Goal: Use online tool/utility: Utilize a website feature to perform a specific function

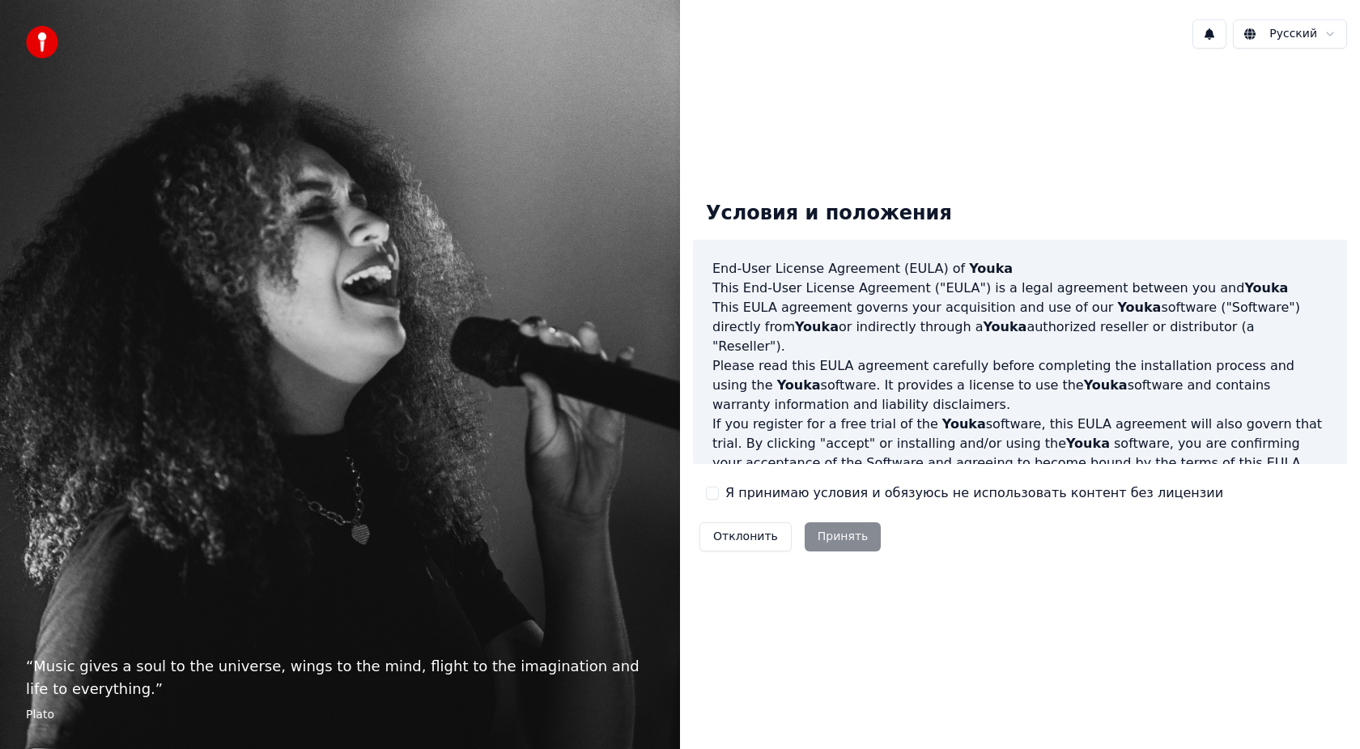
click at [733, 491] on label "Я принимаю условия и обязуюсь не использовать контент без лицензии" at bounding box center [974, 492] width 498 height 19
click at [719, 491] on button "Я принимаю условия и обязуюсь не использовать контент без лицензии" at bounding box center [712, 493] width 13 height 13
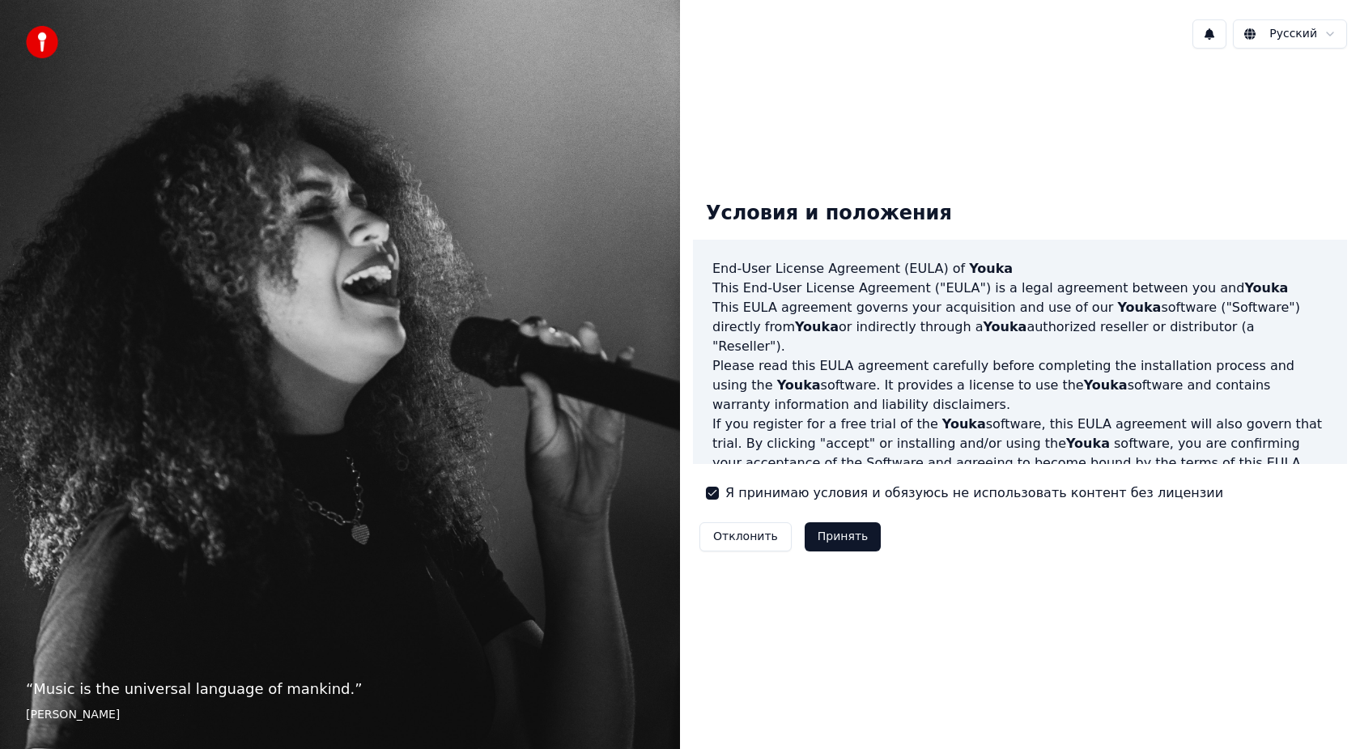
click at [840, 534] on button "Принять" at bounding box center [843, 536] width 77 height 29
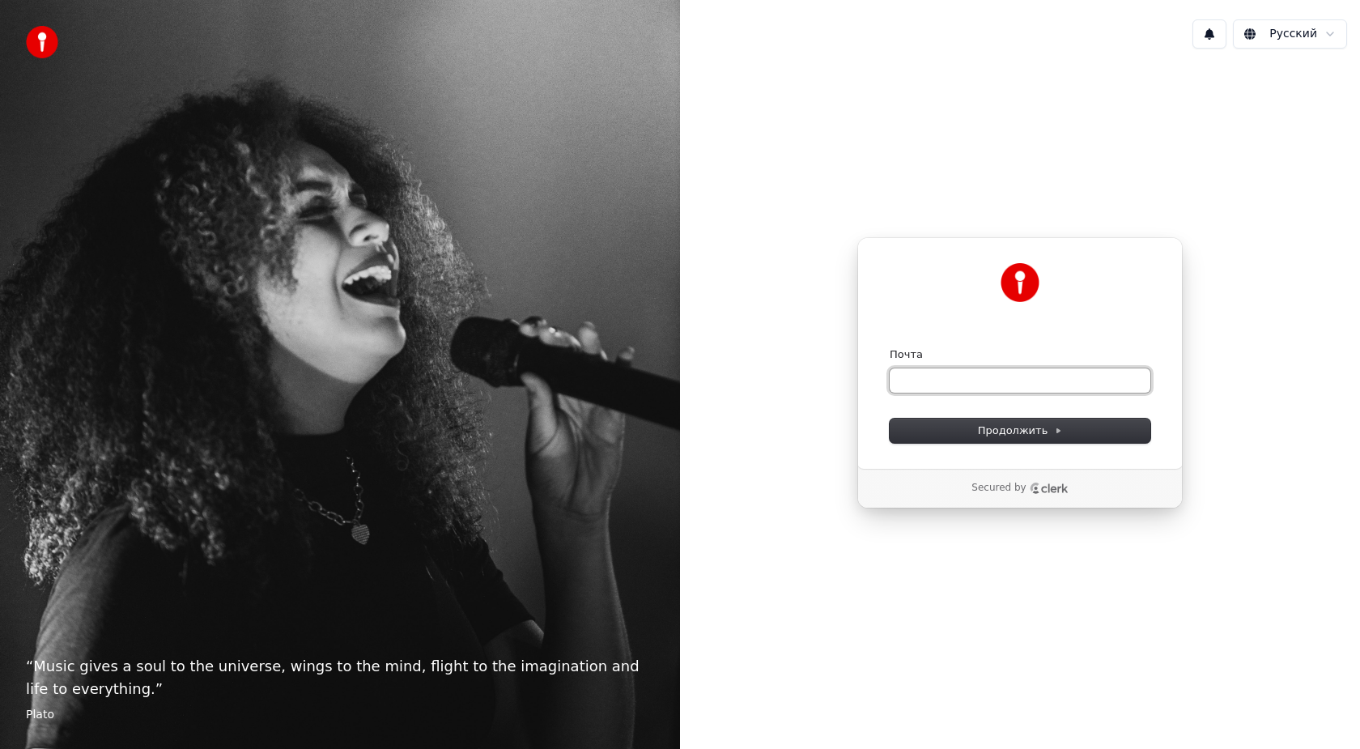
click at [955, 369] on input "Почта" at bounding box center [1020, 380] width 261 height 24
type input "*"
click at [1028, 442] on button "Продолжить" at bounding box center [1020, 431] width 261 height 24
type input "**********"
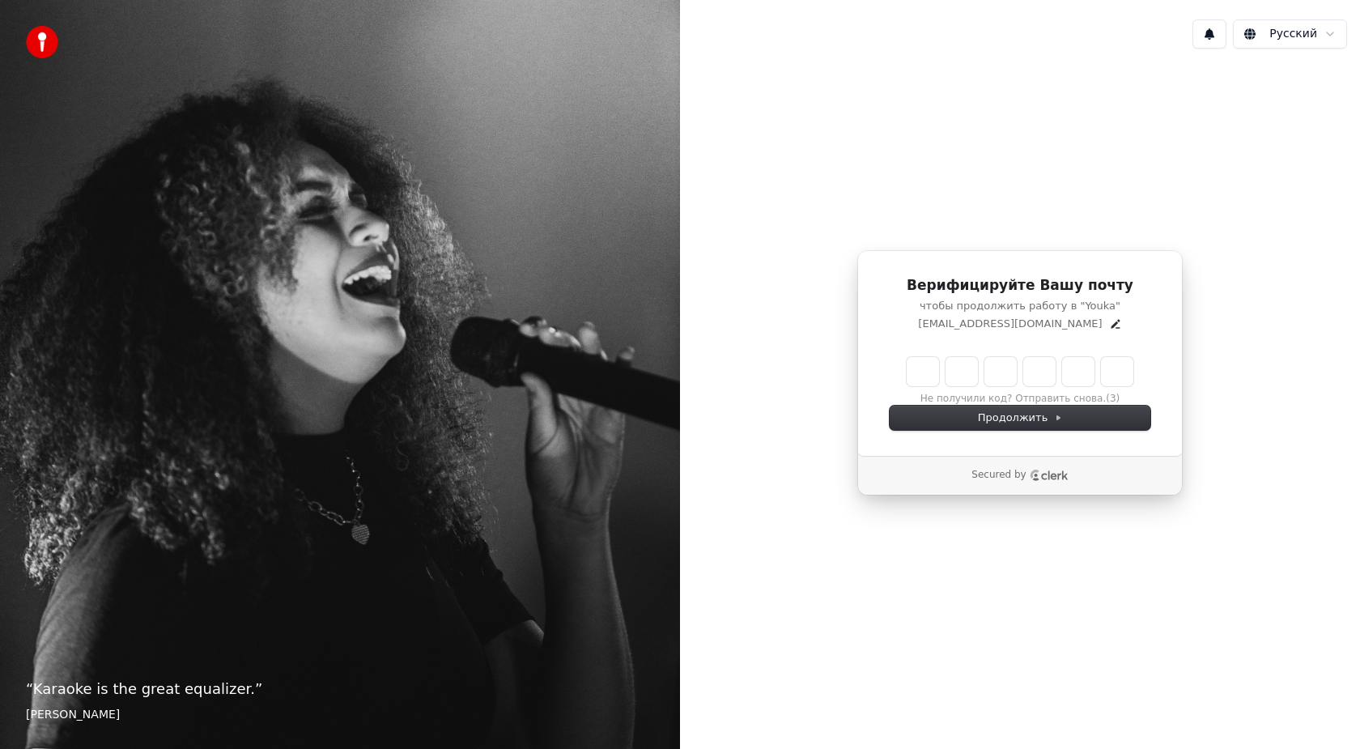
click at [929, 381] on input "Enter verification code" at bounding box center [1020, 371] width 227 height 29
type input "******"
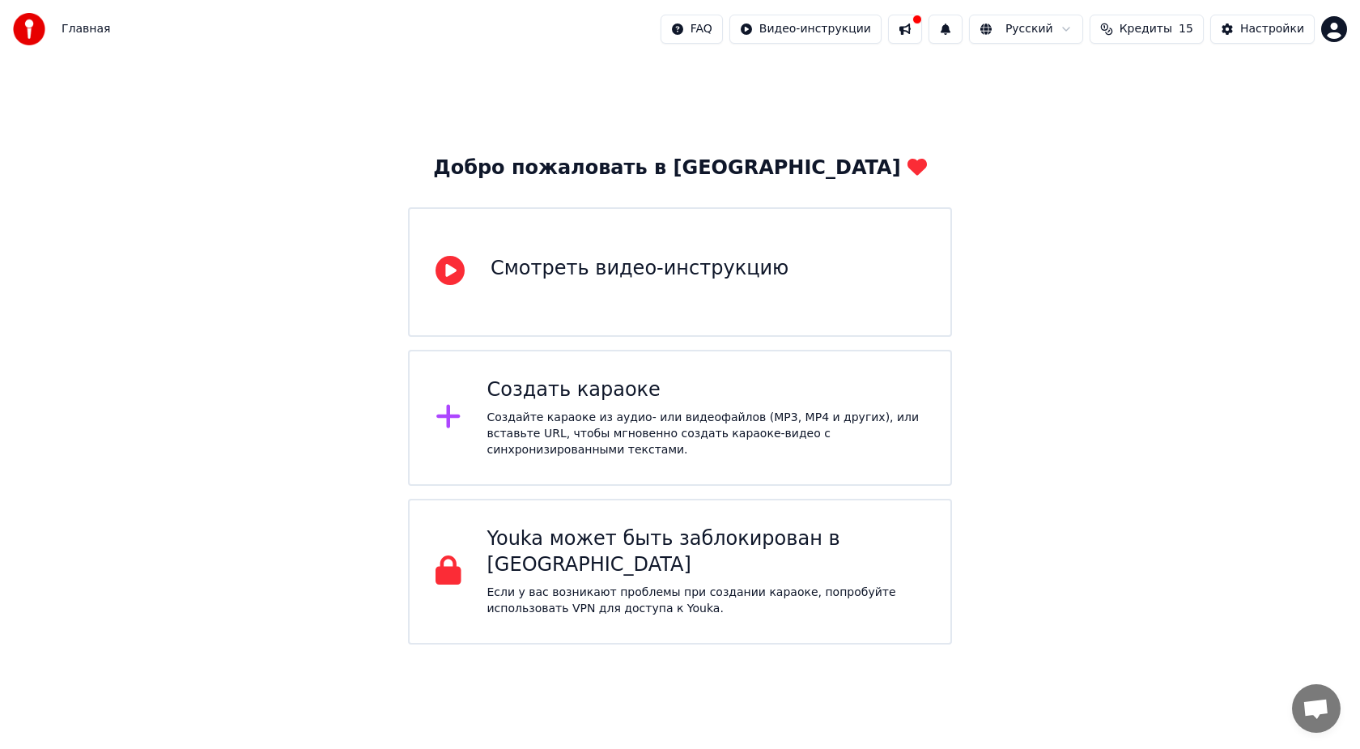
click at [590, 399] on div "Создать караоке" at bounding box center [706, 390] width 438 height 26
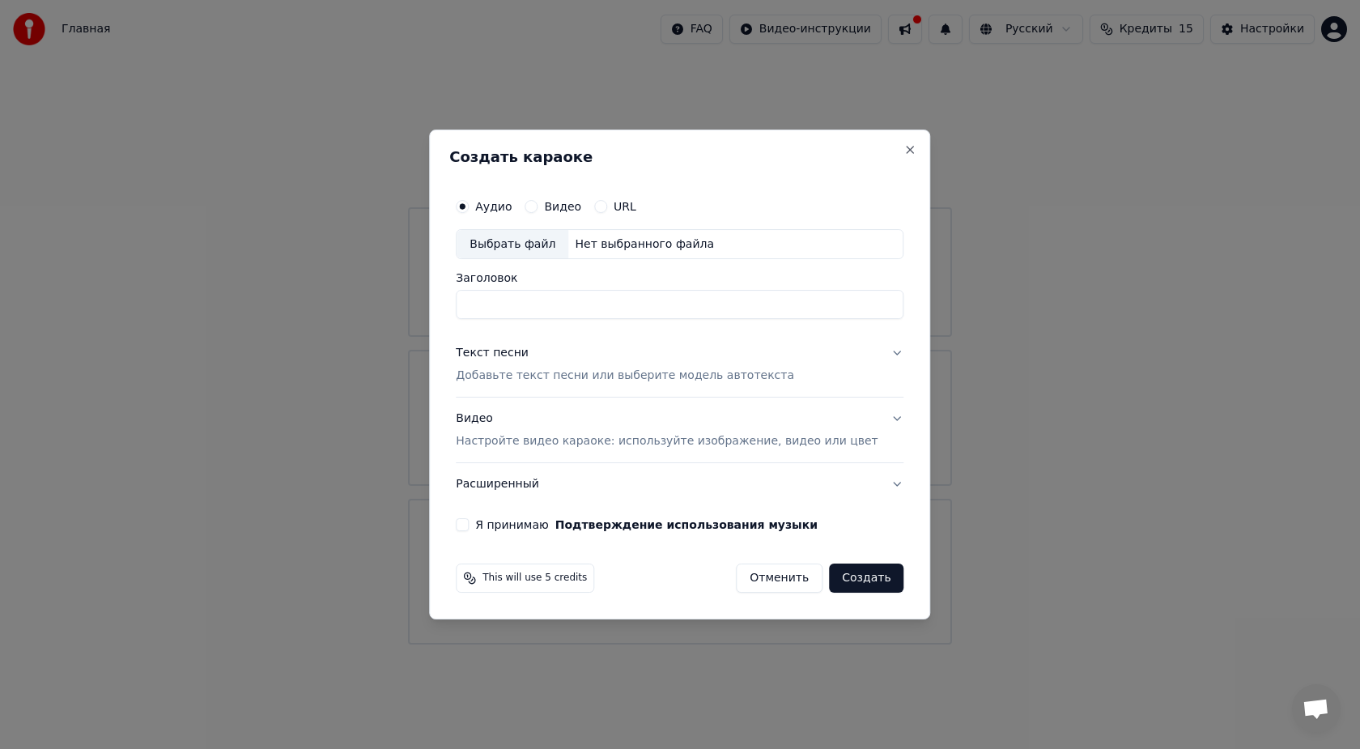
click at [552, 206] on div "Видео" at bounding box center [553, 206] width 57 height 13
click at [538, 206] on button "Видео" at bounding box center [531, 206] width 13 height 13
click at [469, 525] on button "Я принимаю Подтверждение использования музыки" at bounding box center [462, 524] width 13 height 13
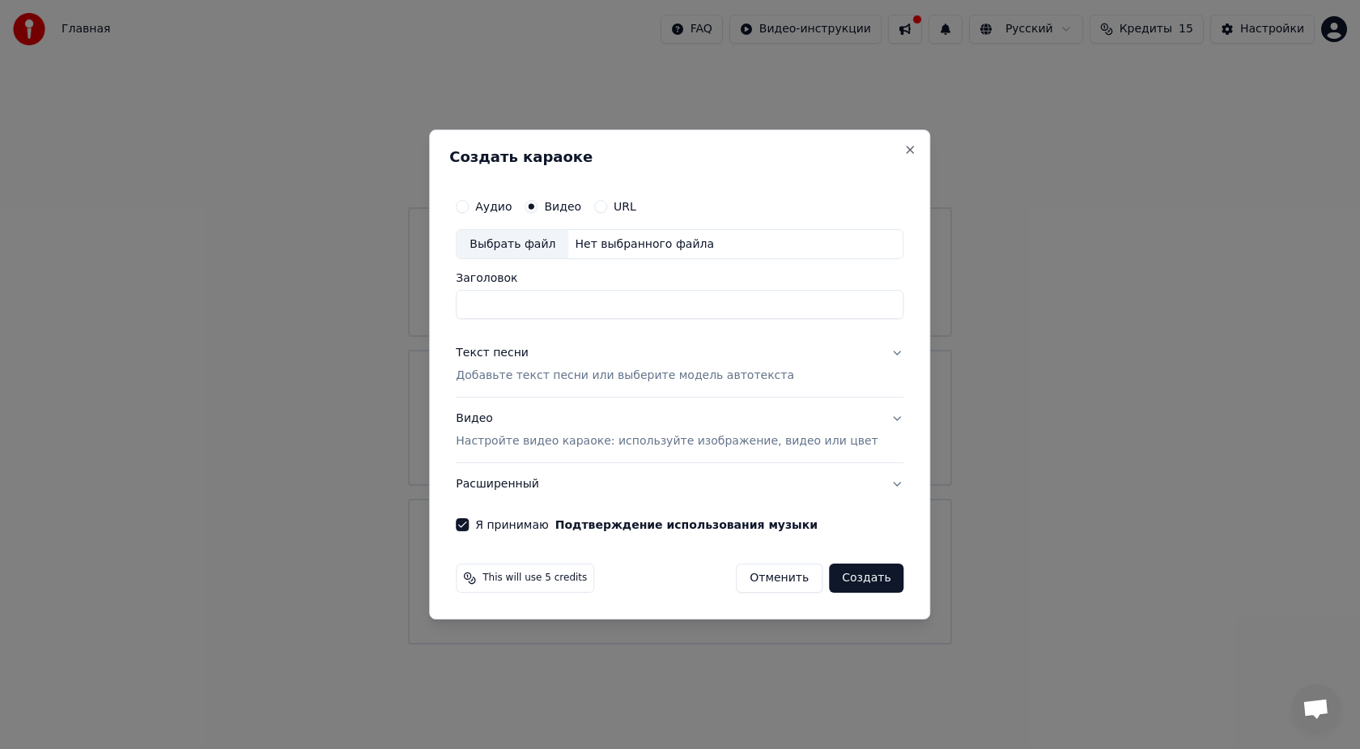
click at [607, 205] on button "URL" at bounding box center [600, 206] width 13 height 13
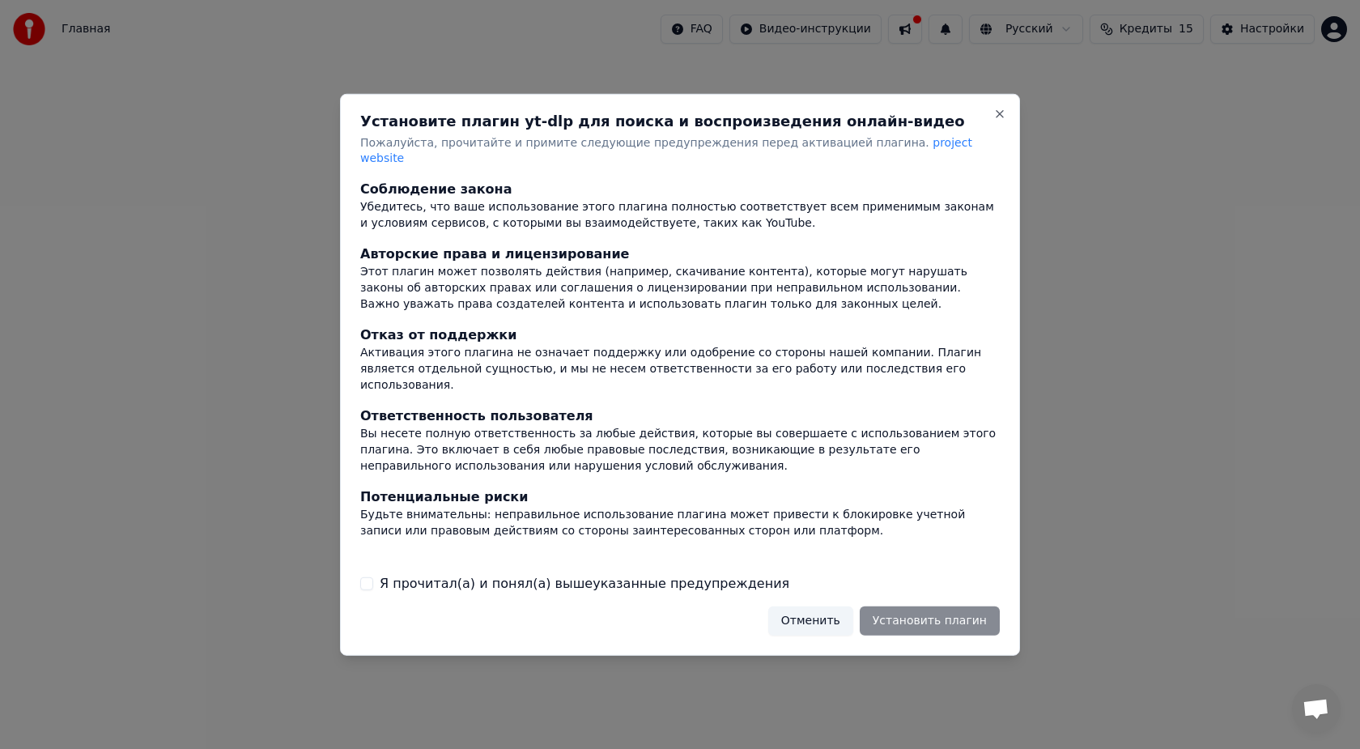
click at [828, 621] on button "Отменить" at bounding box center [810, 620] width 85 height 29
